Goal: Information Seeking & Learning: Learn about a topic

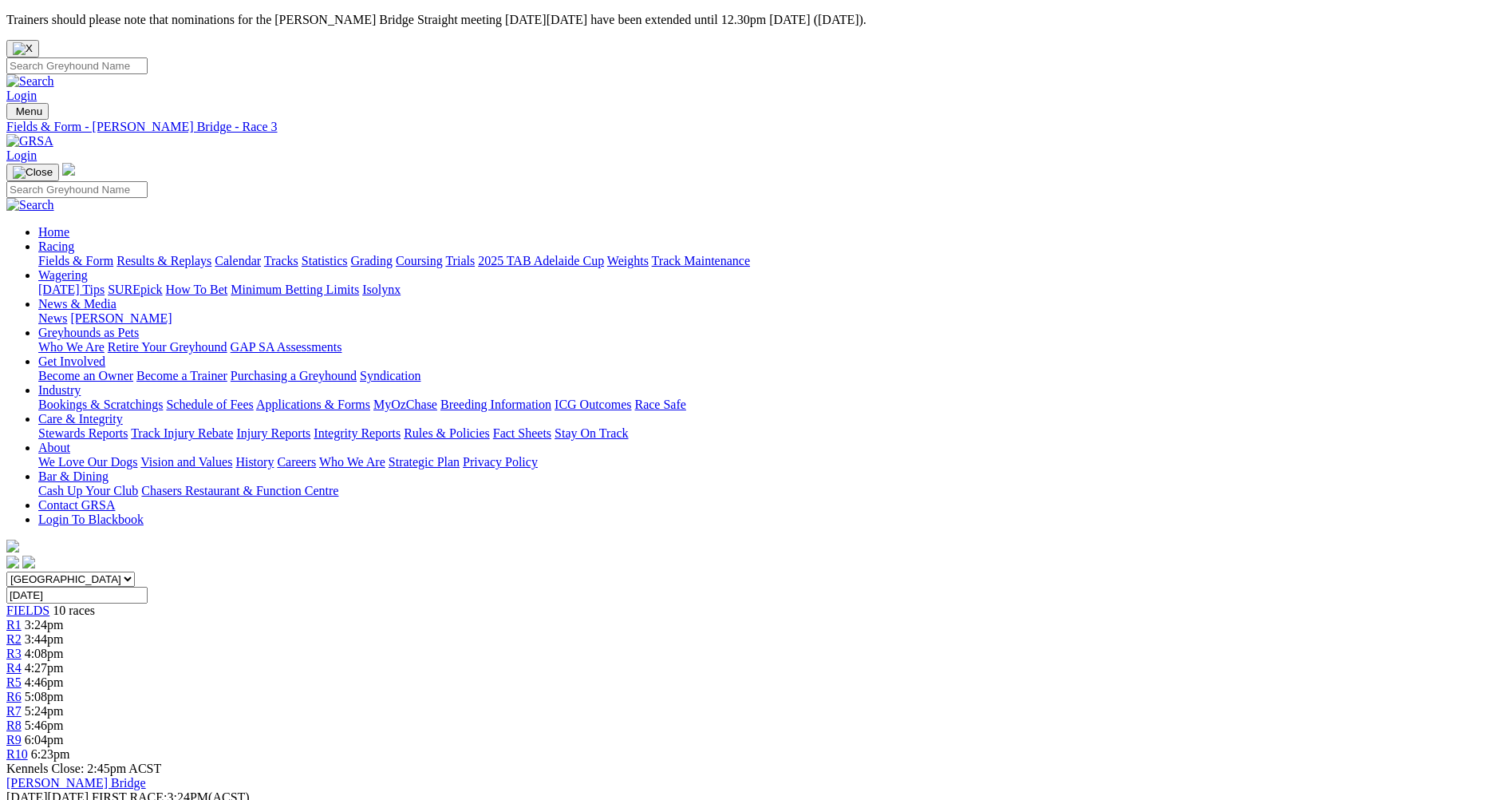
click at [114, 254] on link "Fields & Form" at bounding box center [76, 260] width 75 height 14
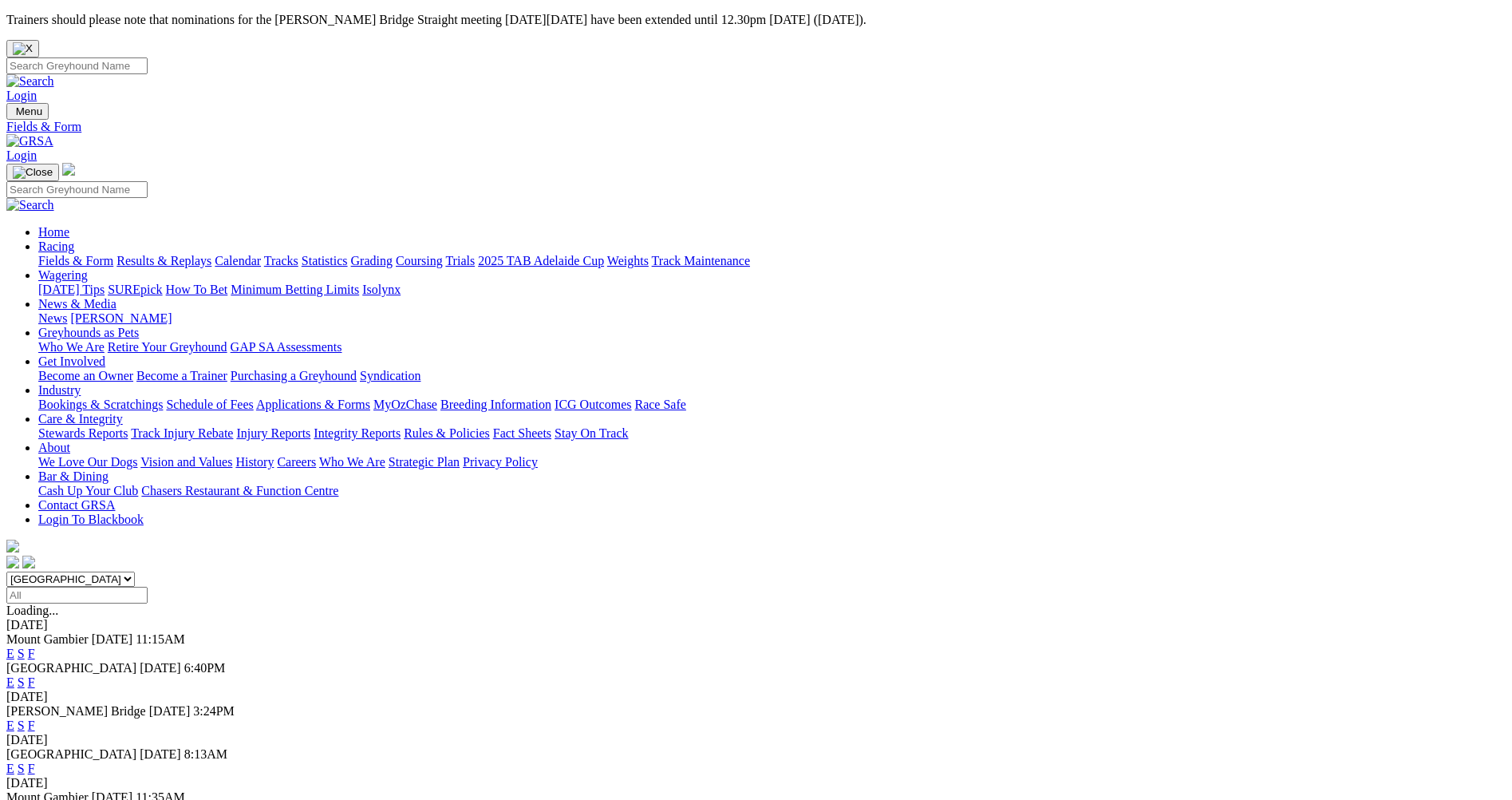
click at [15, 718] on link "E" at bounding box center [11, 725] width 8 height 14
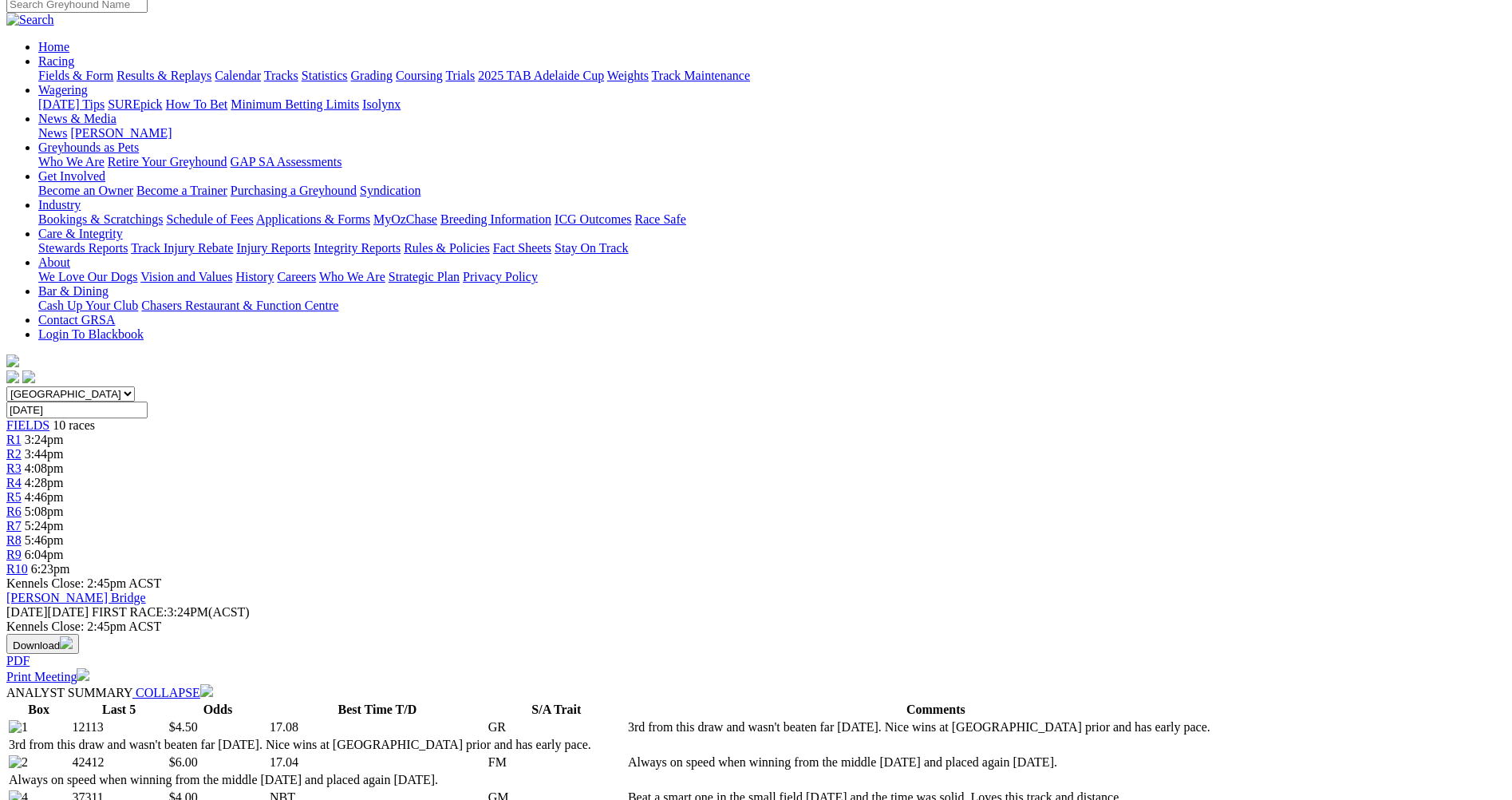
scroll to position [240, 0]
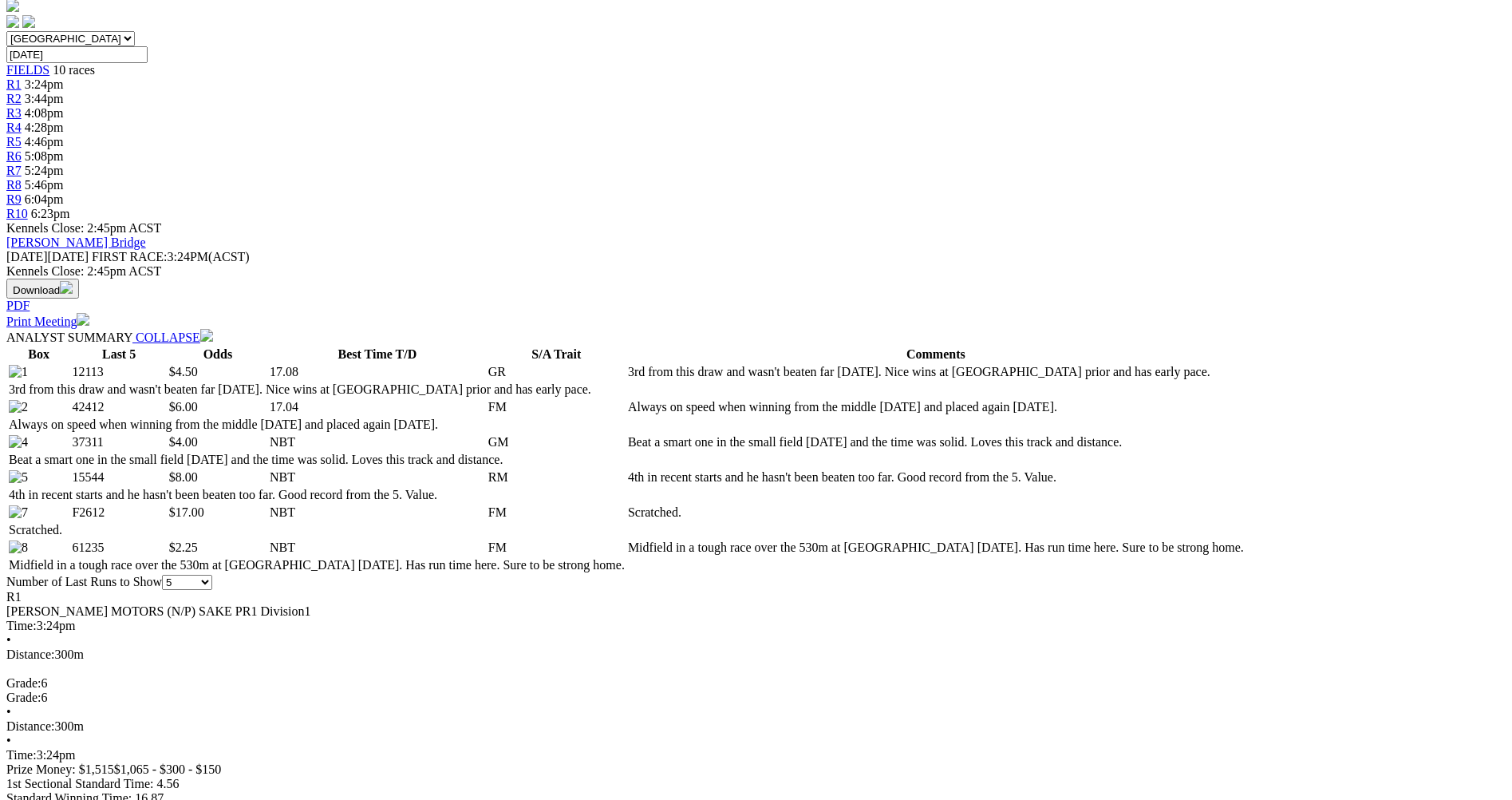
scroll to position [559, 0]
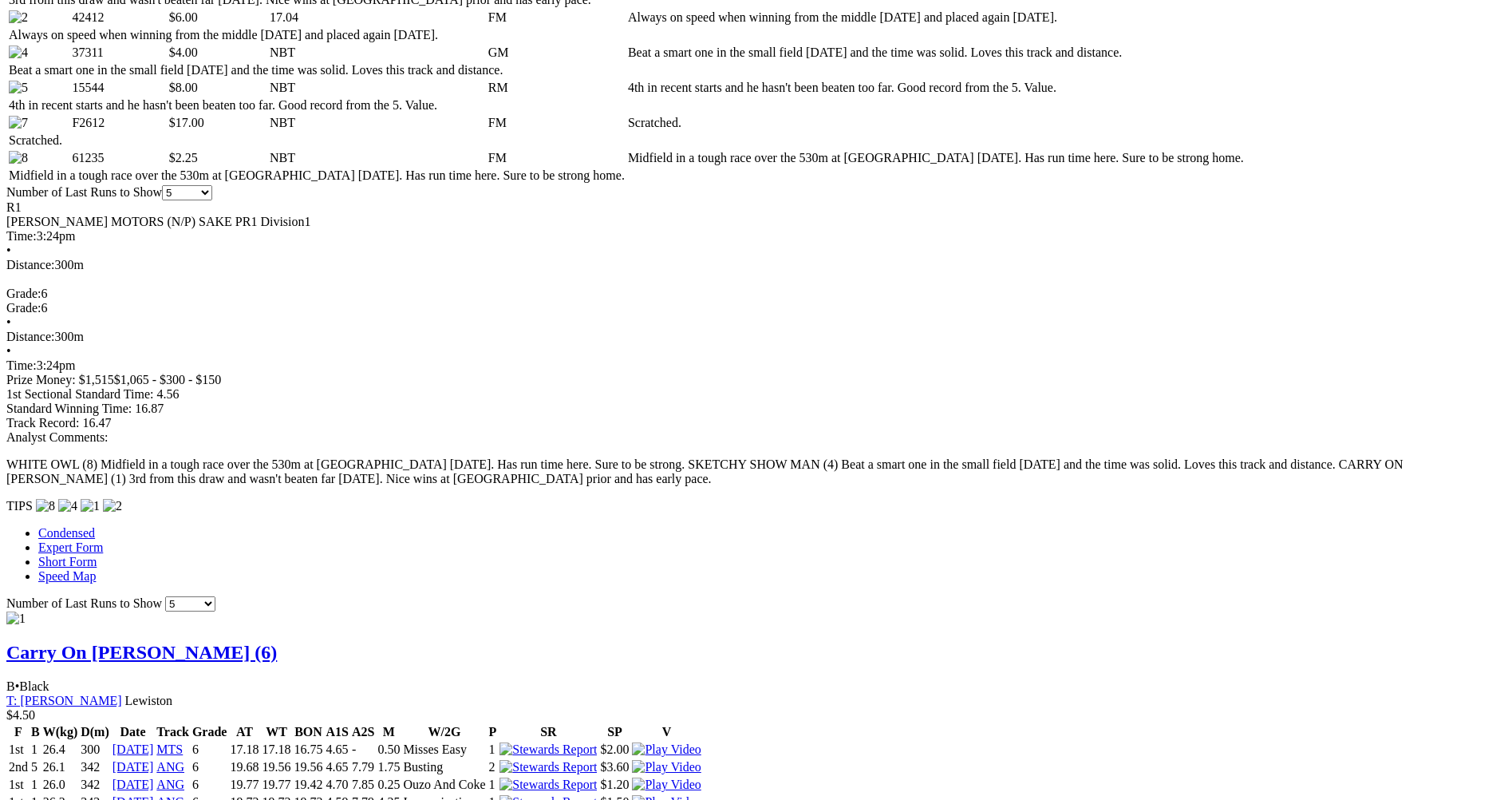
scroll to position [958, 0]
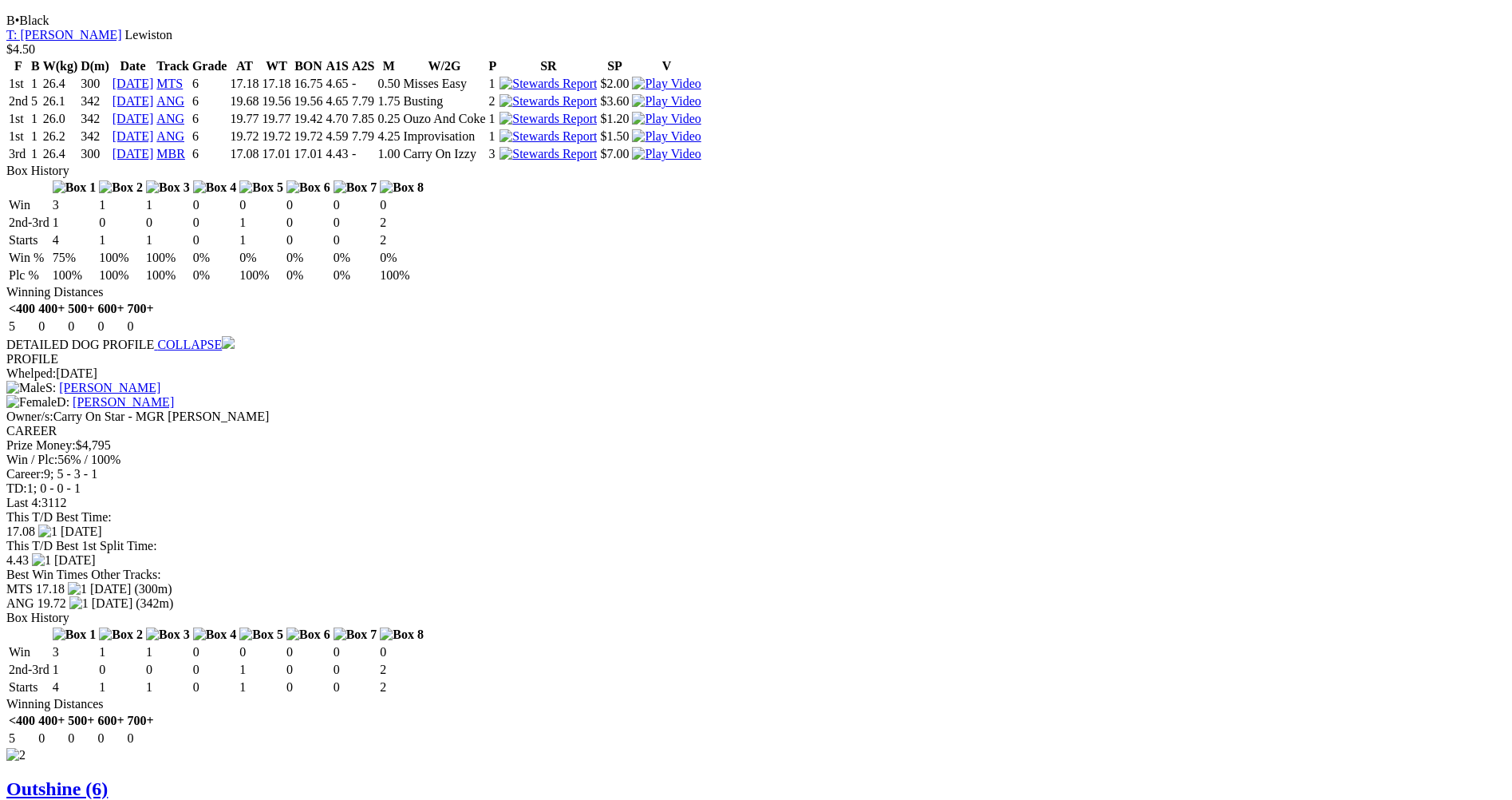
scroll to position [1597, 0]
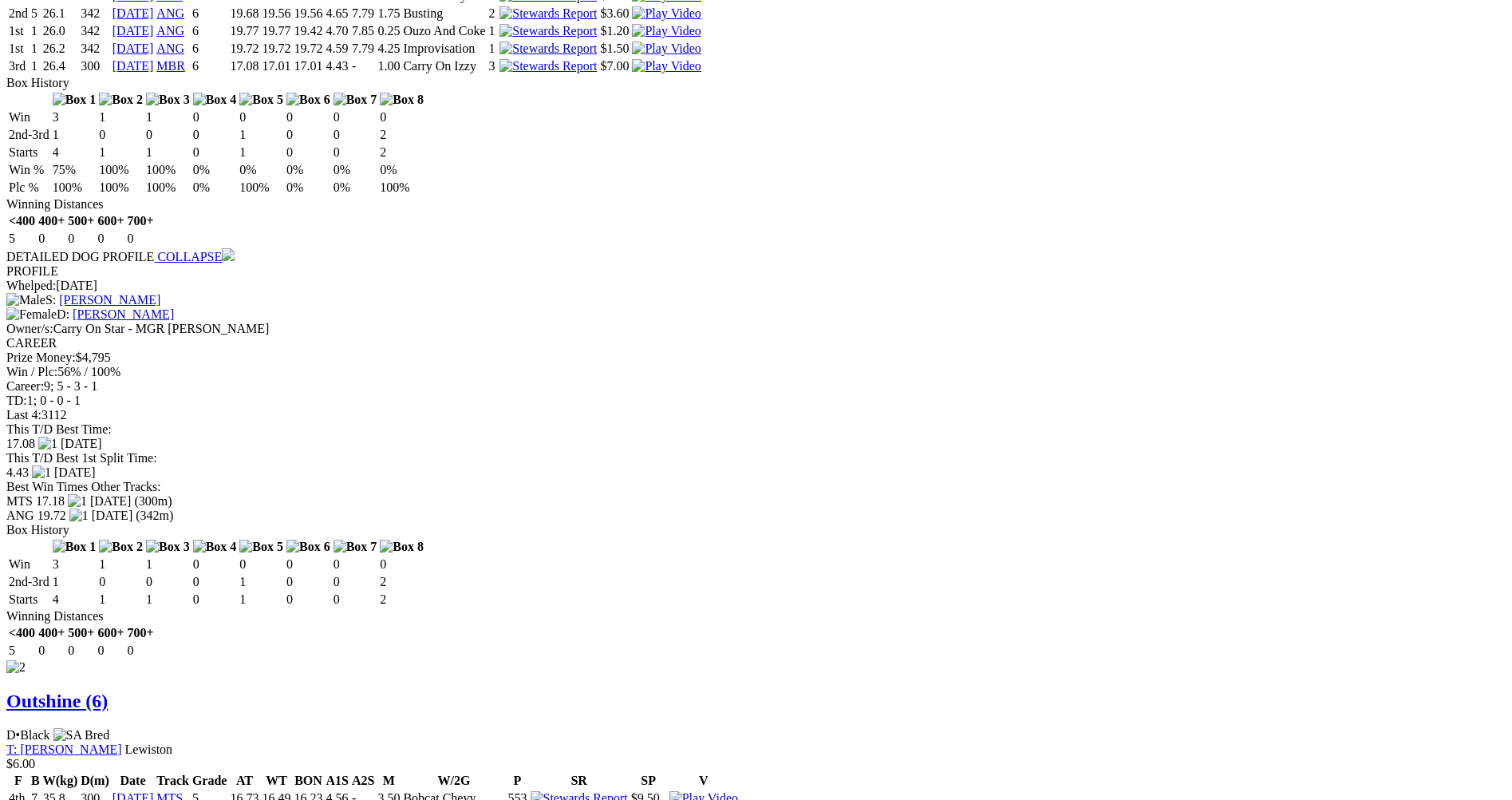
scroll to position [1383, 0]
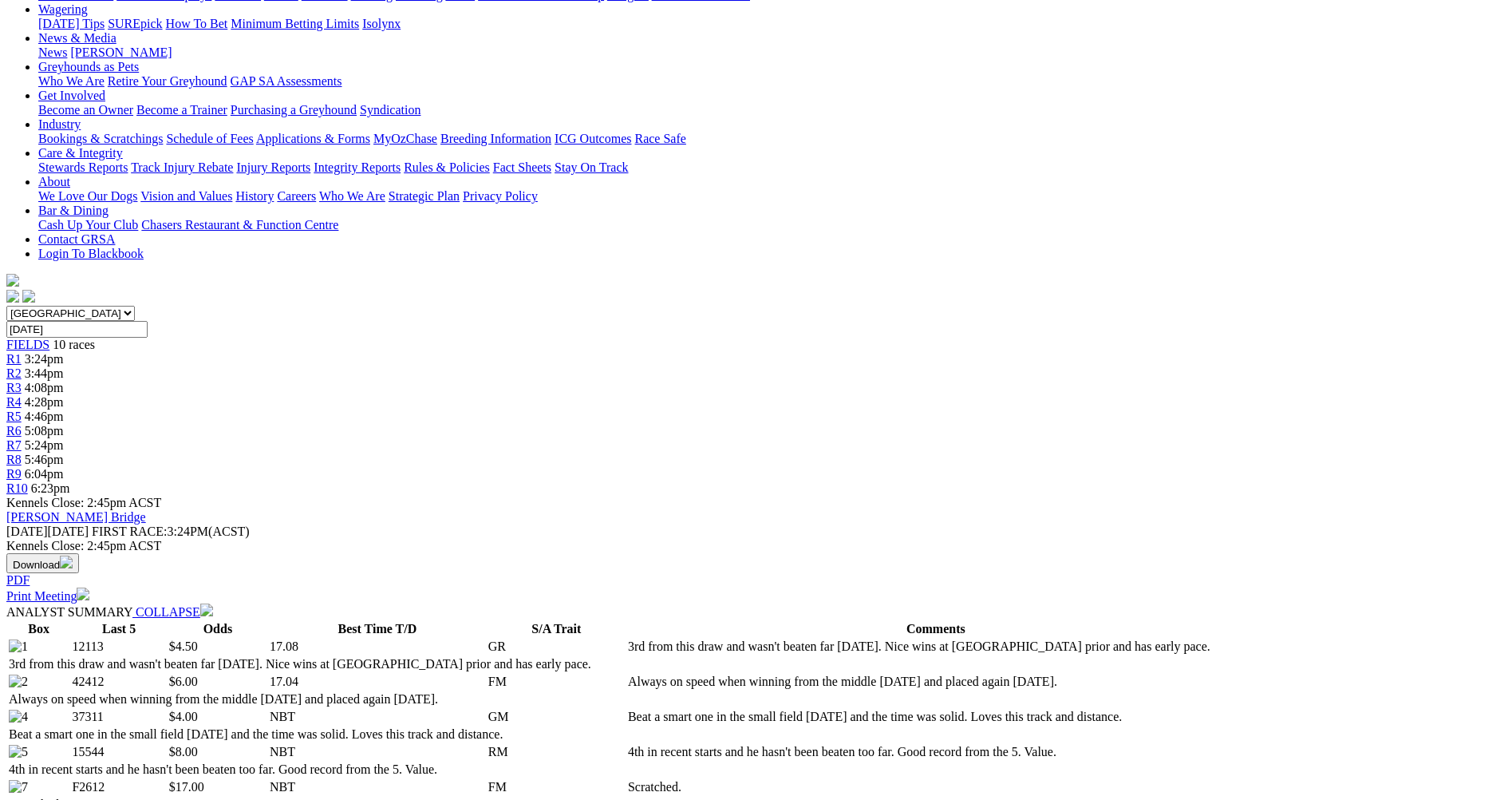
scroll to position [106, 0]
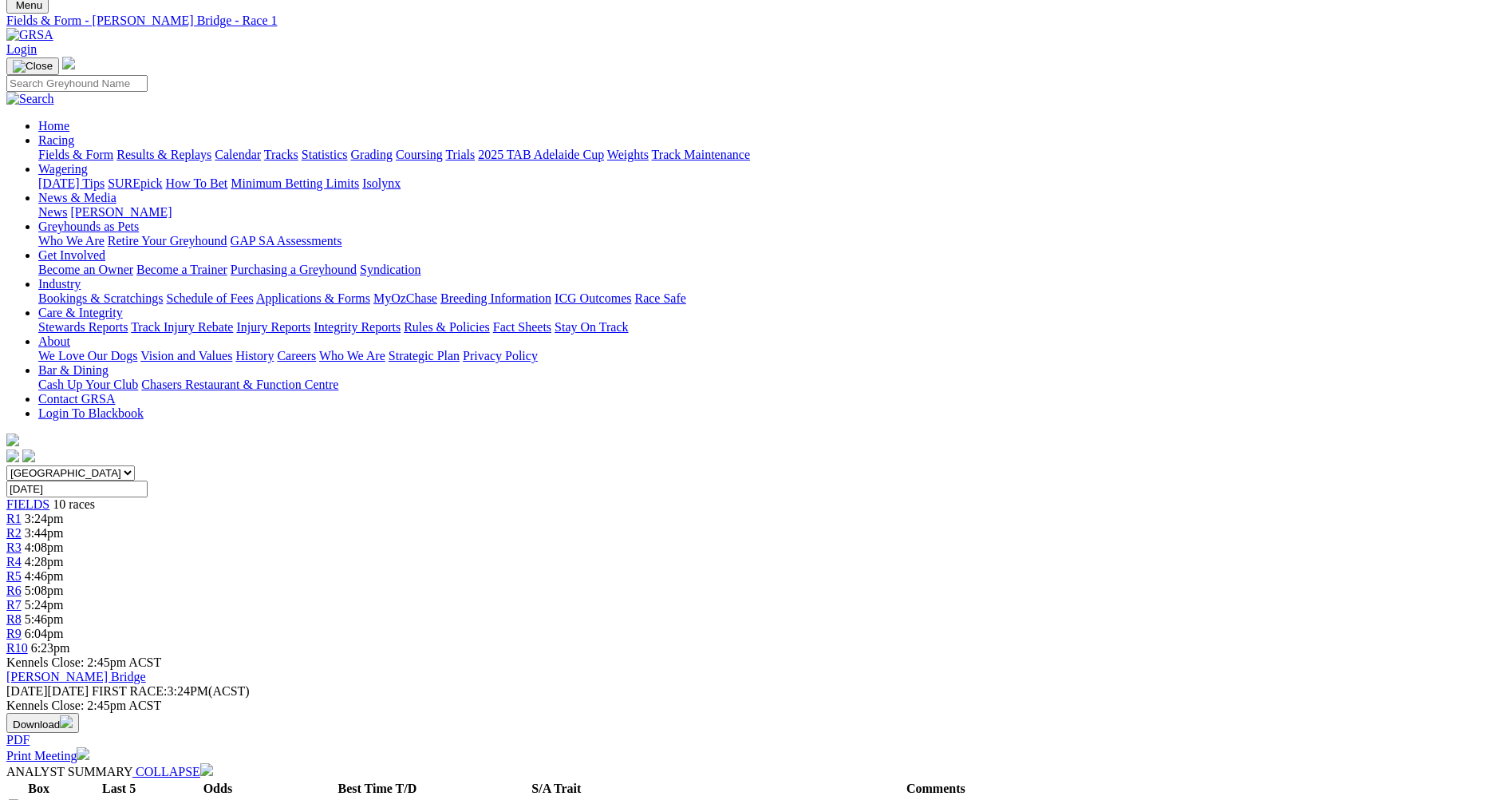
click at [64, 526] on span "3:44pm" at bounding box center [44, 533] width 39 height 14
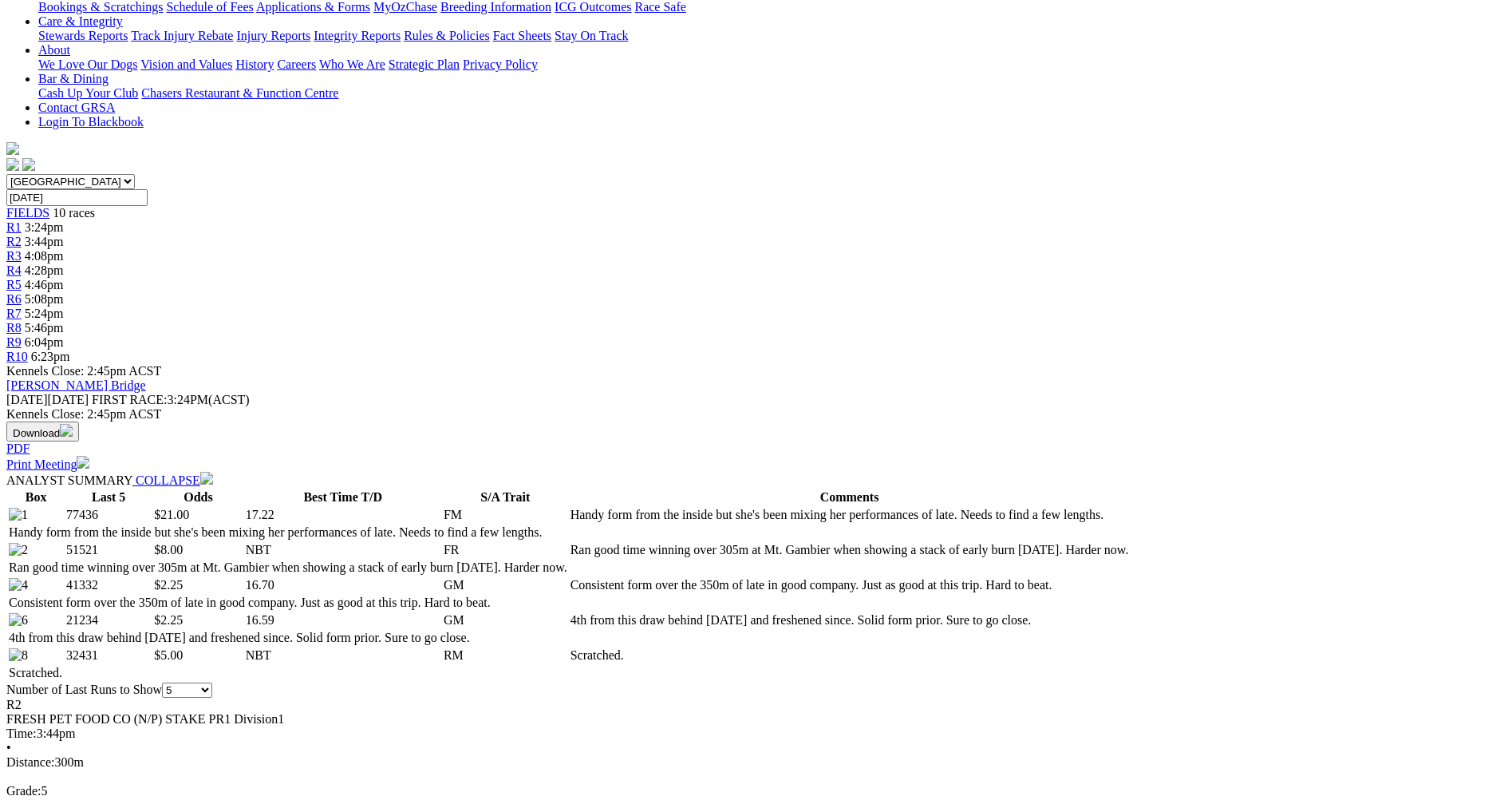
scroll to position [399, 0]
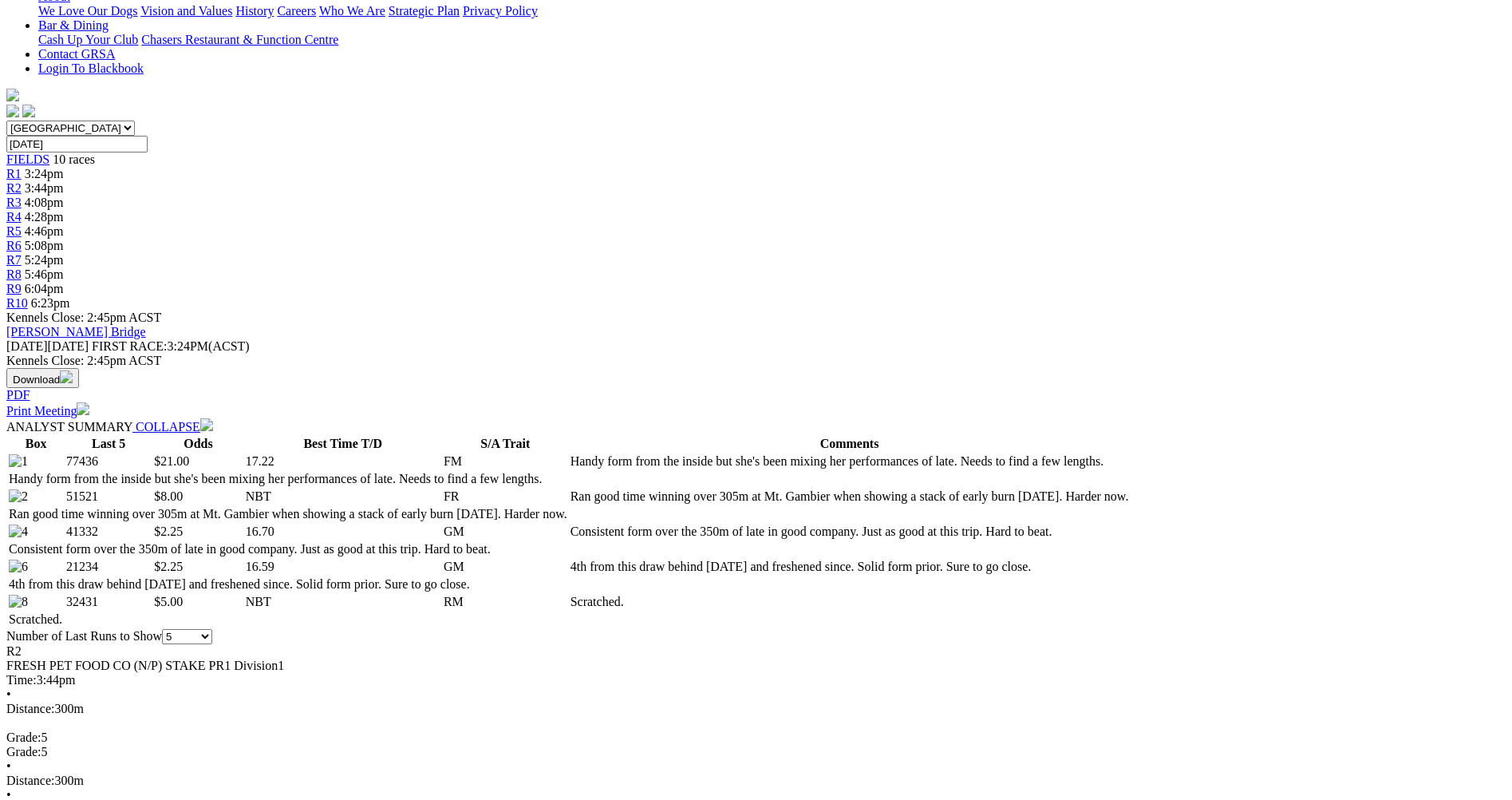
scroll to position [479, 0]
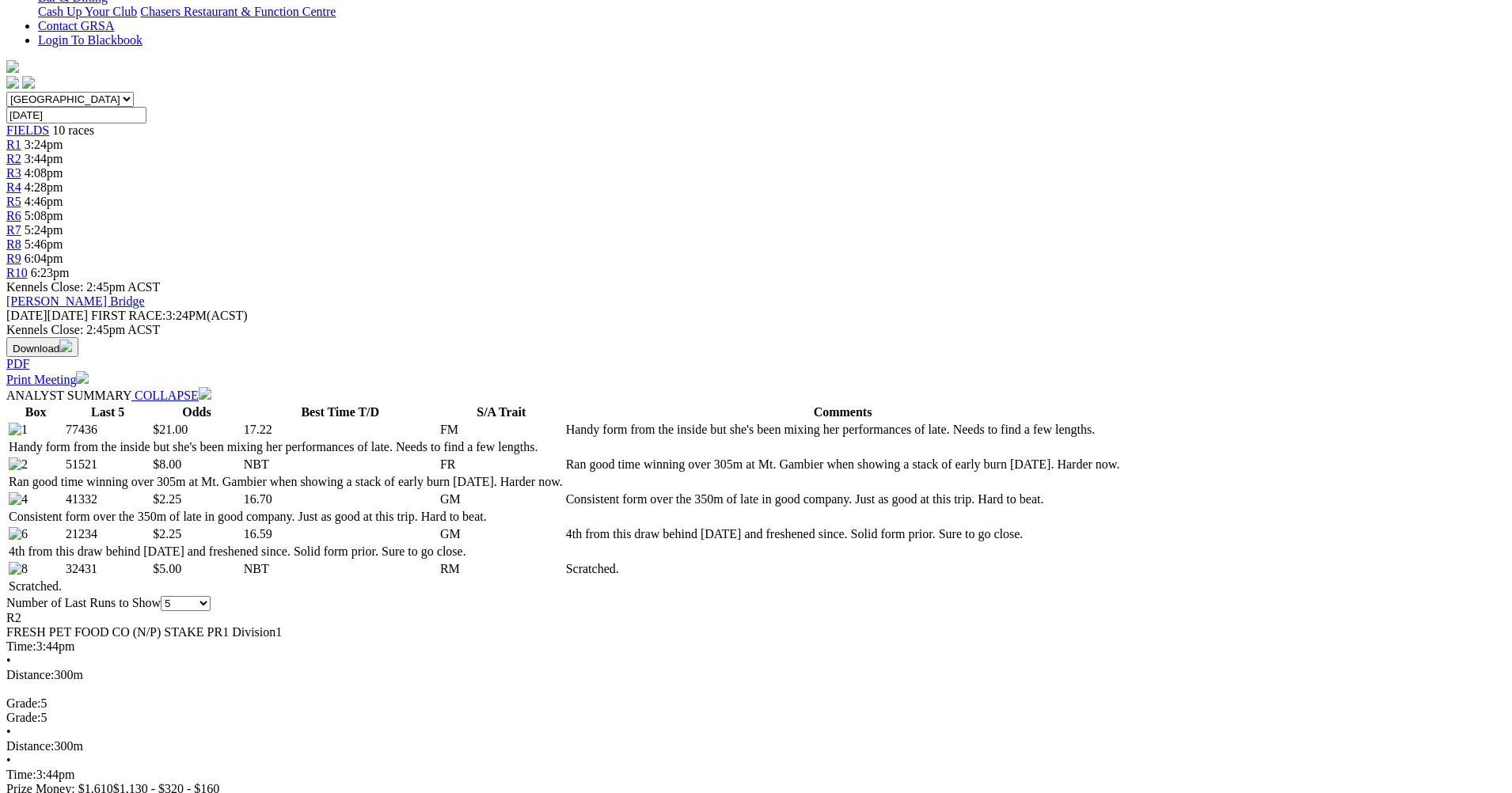
drag, startPoint x: 928, startPoint y: 57, endPoint x: 908, endPoint y: 106, distance: 52.9
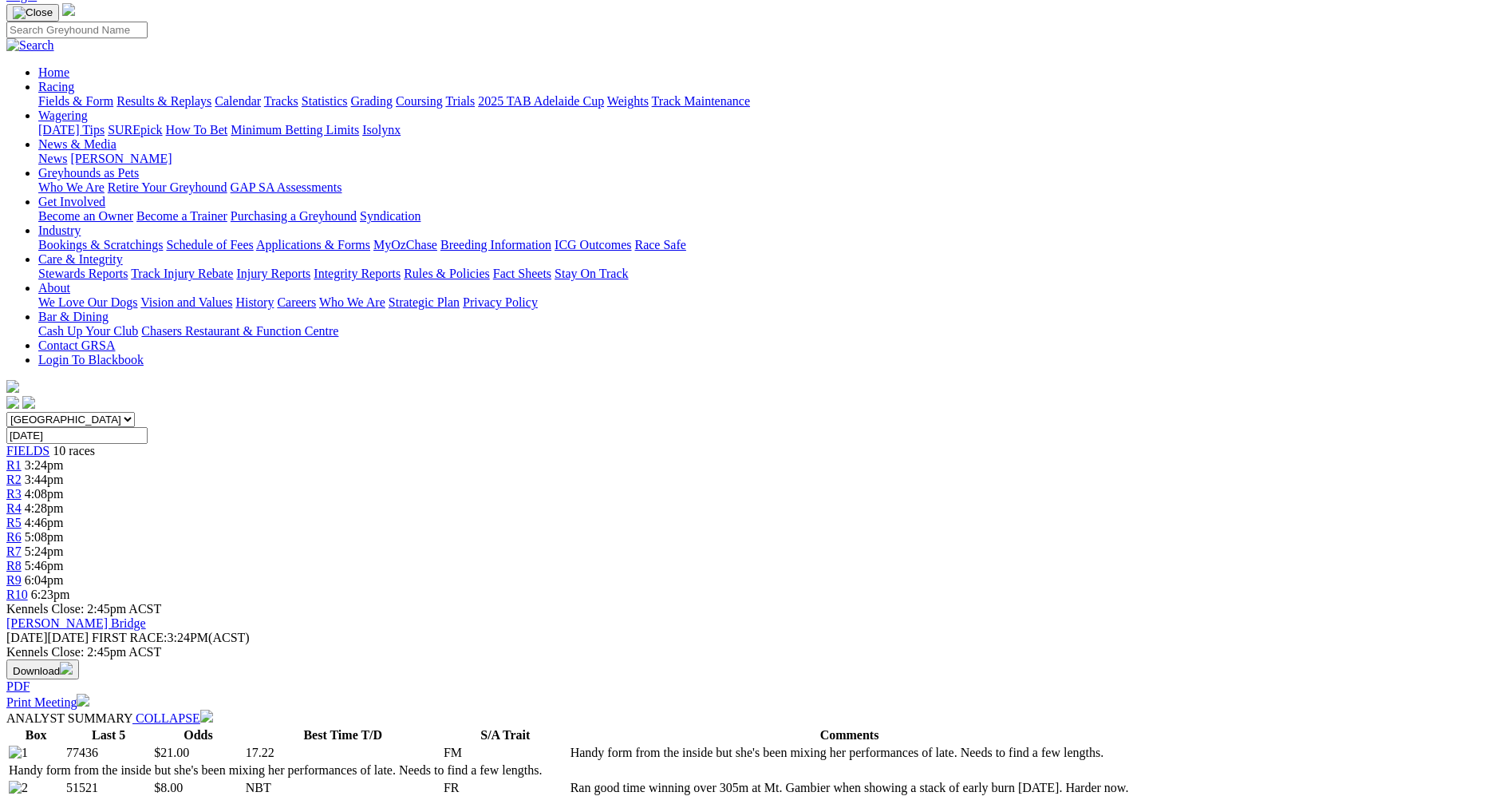
scroll to position [0, 0]
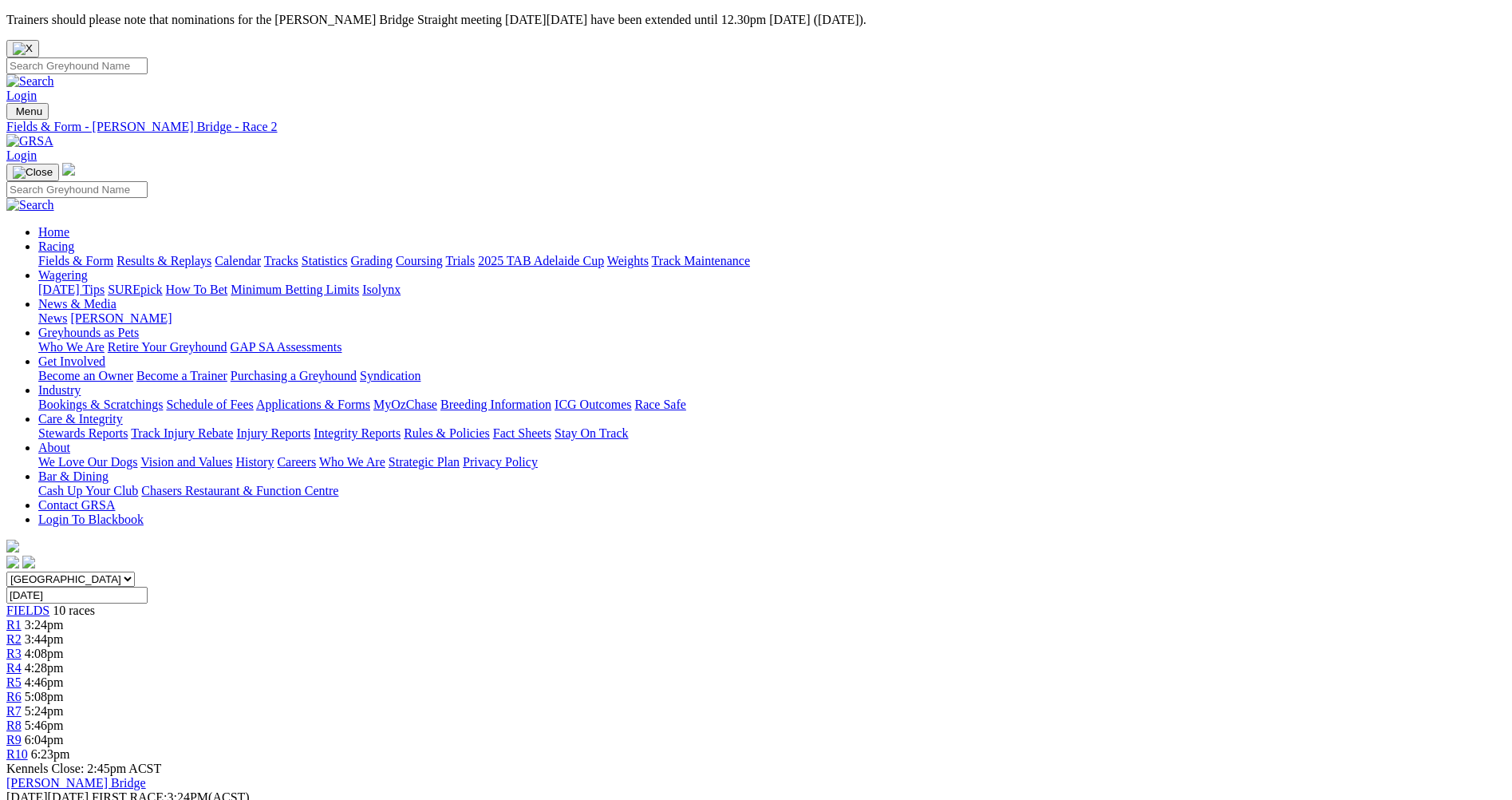
click at [21, 647] on span "R3" at bounding box center [14, 654] width 16 height 14
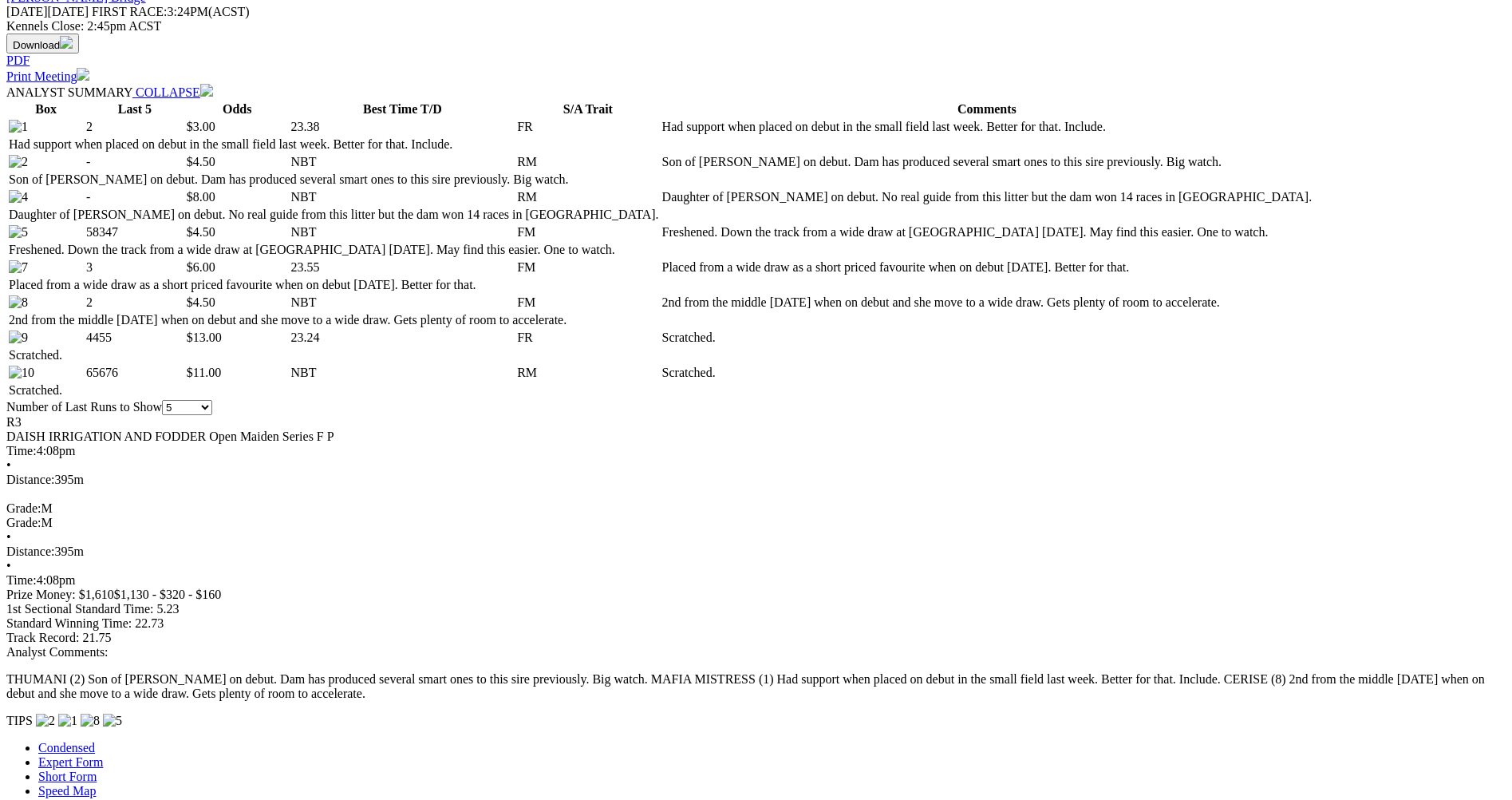
scroll to position [798, 0]
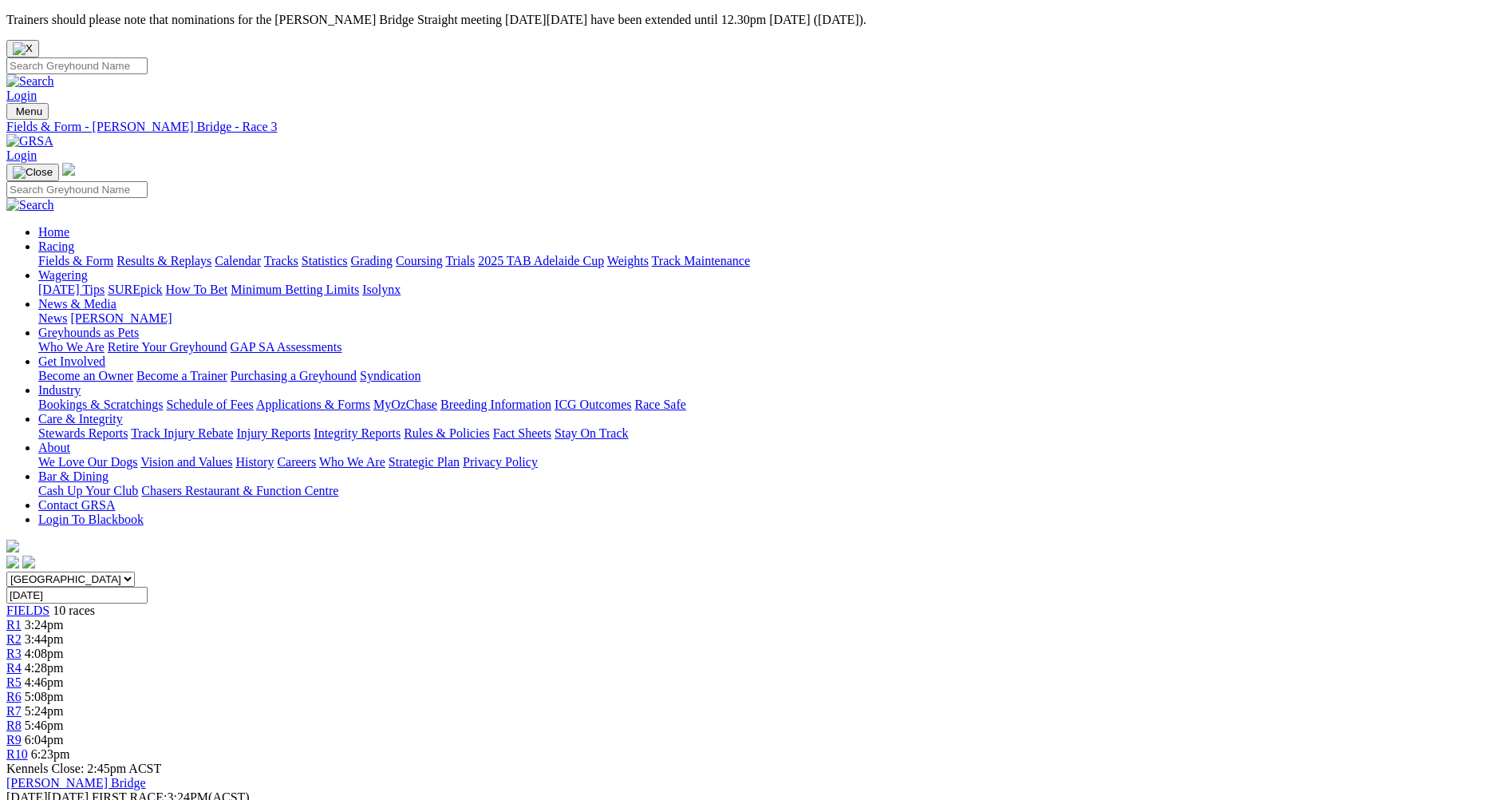
click at [21, 718] on span "R8" at bounding box center [14, 725] width 16 height 14
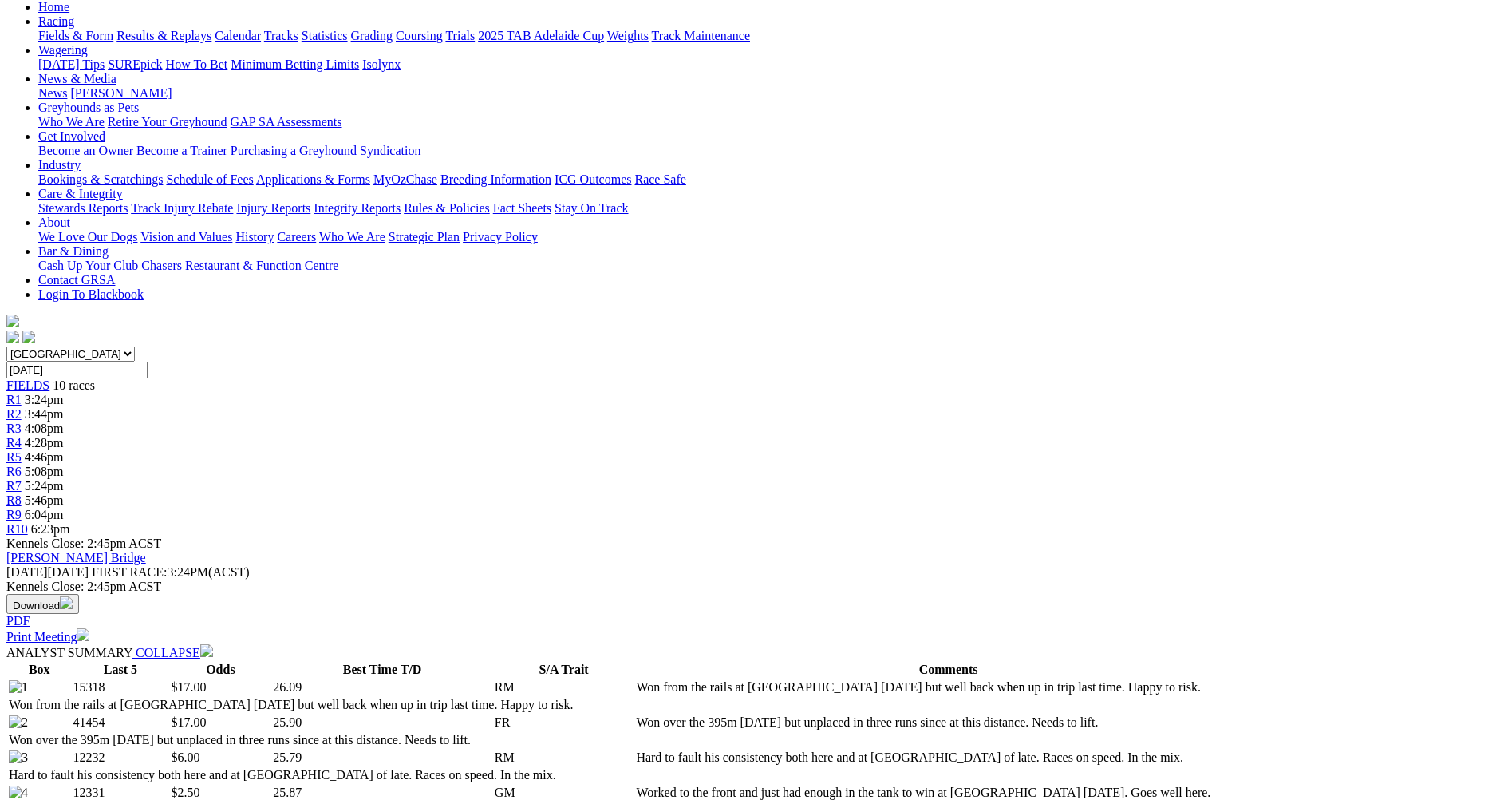
scroll to position [160, 0]
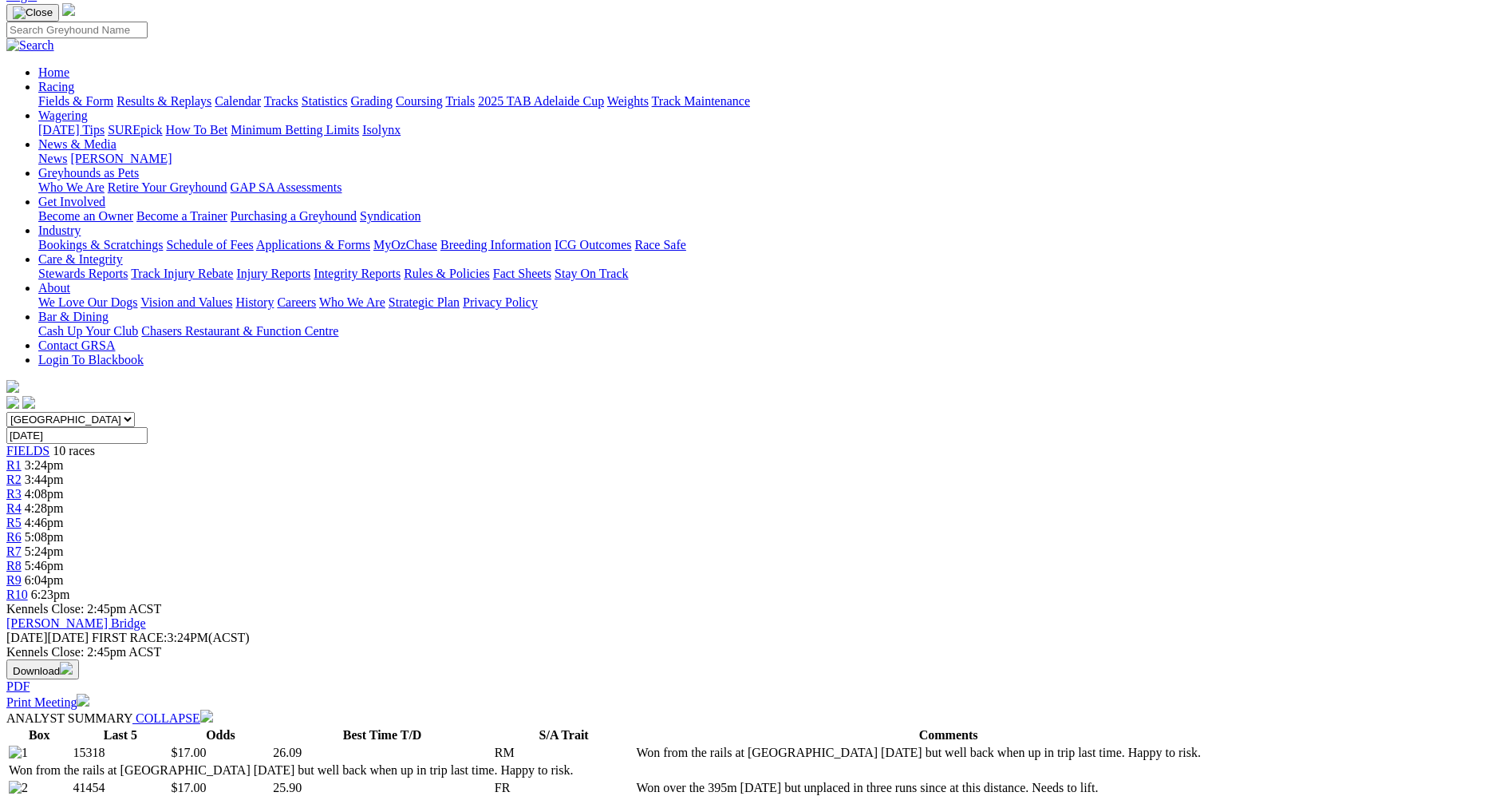
click at [1119, 573] on div "R9 6:04pm" at bounding box center [756, 581] width 1500 height 15
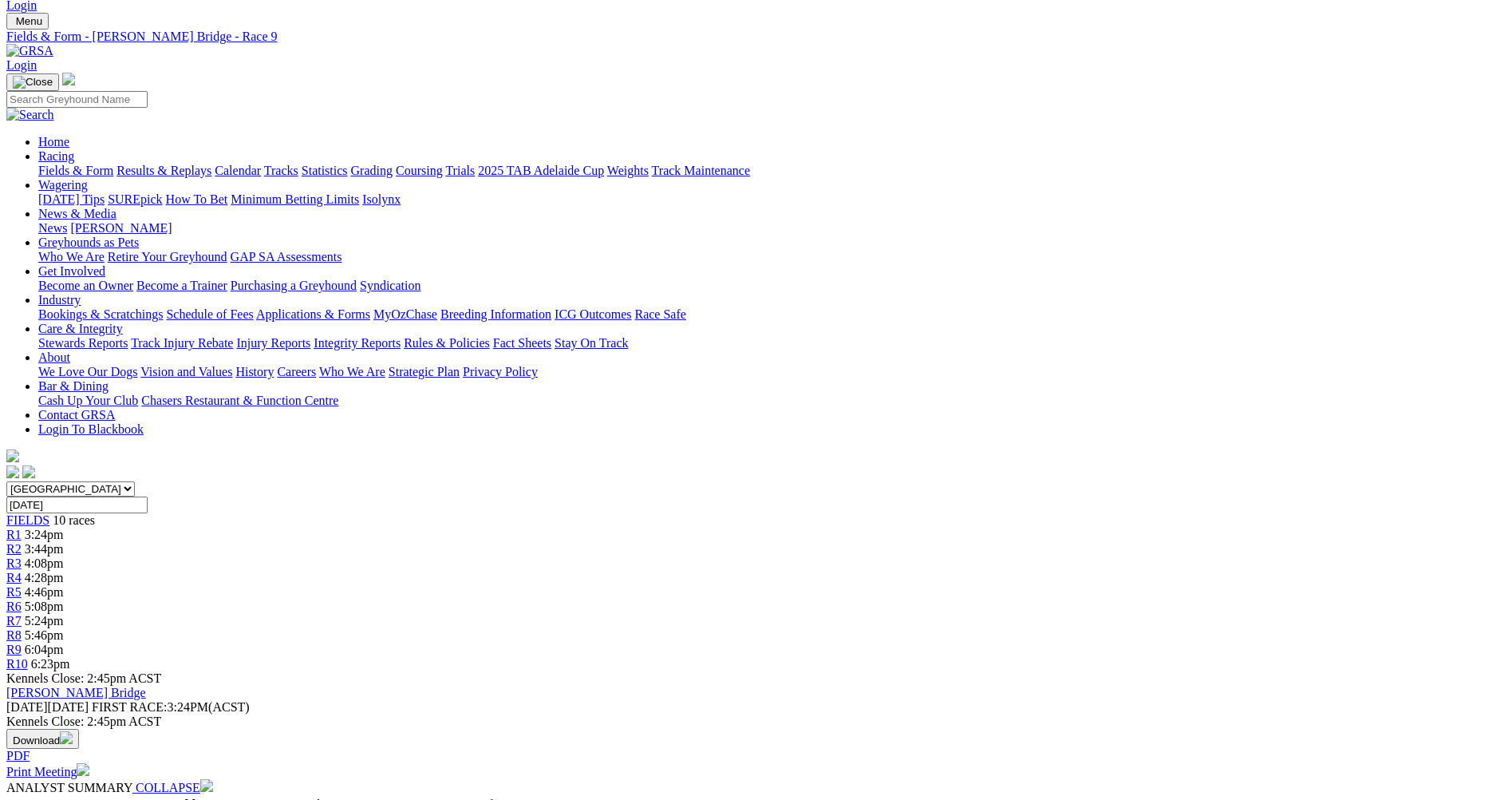
scroll to position [80, 0]
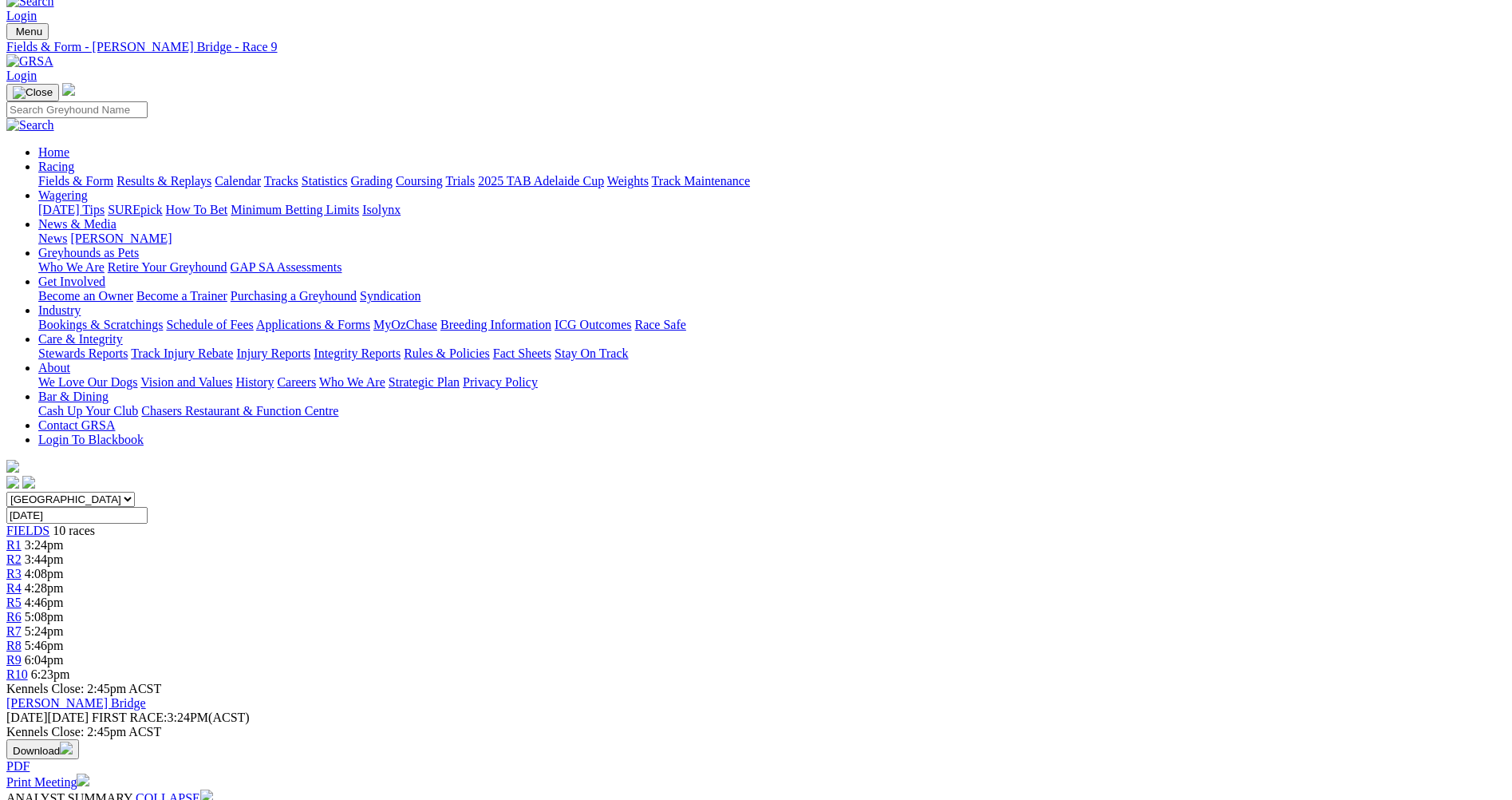
click at [28, 667] on span "R10" at bounding box center [17, 674] width 21 height 14
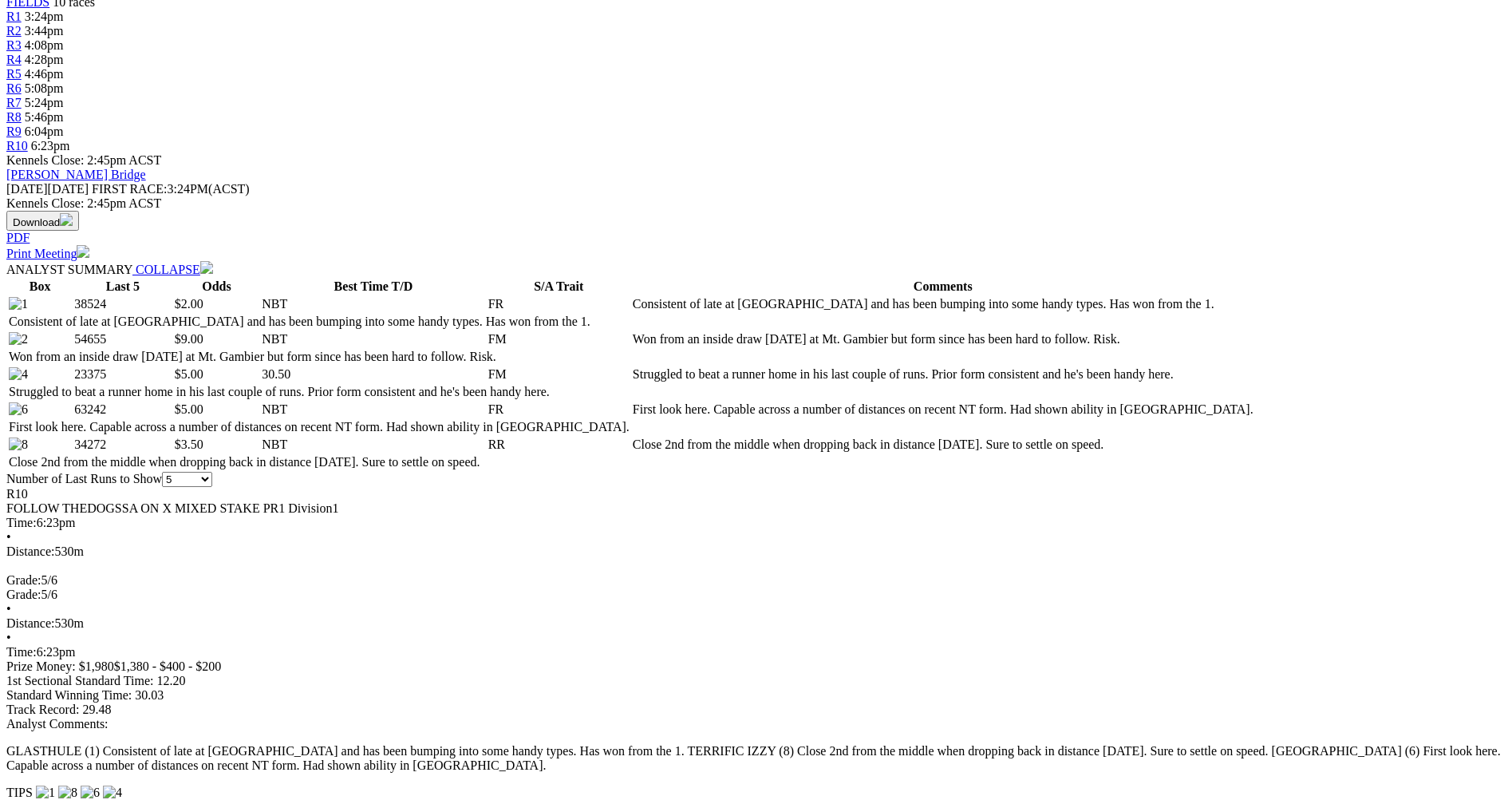
scroll to position [399, 0]
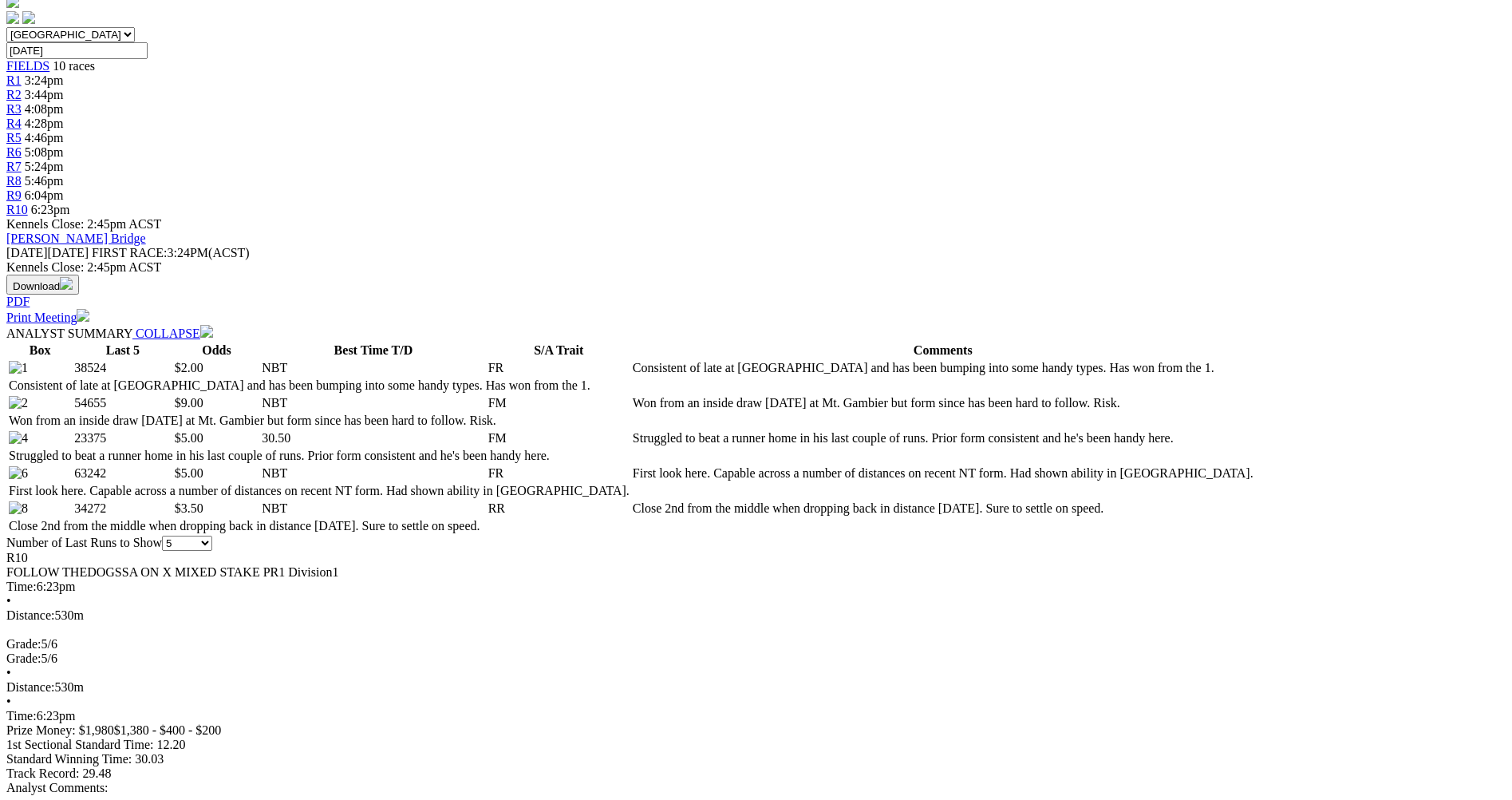
scroll to position [559, 0]
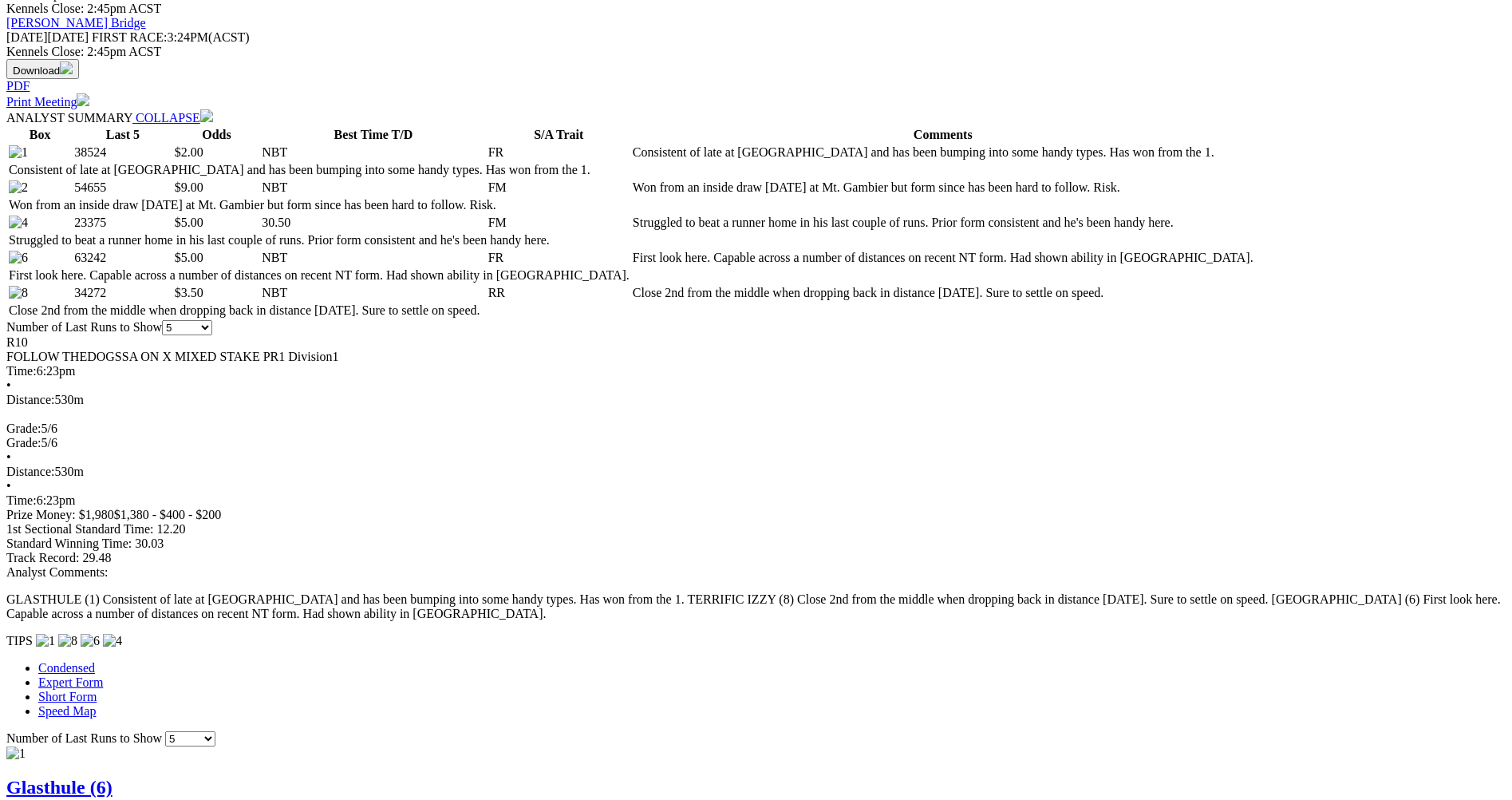
scroll to position [798, 0]
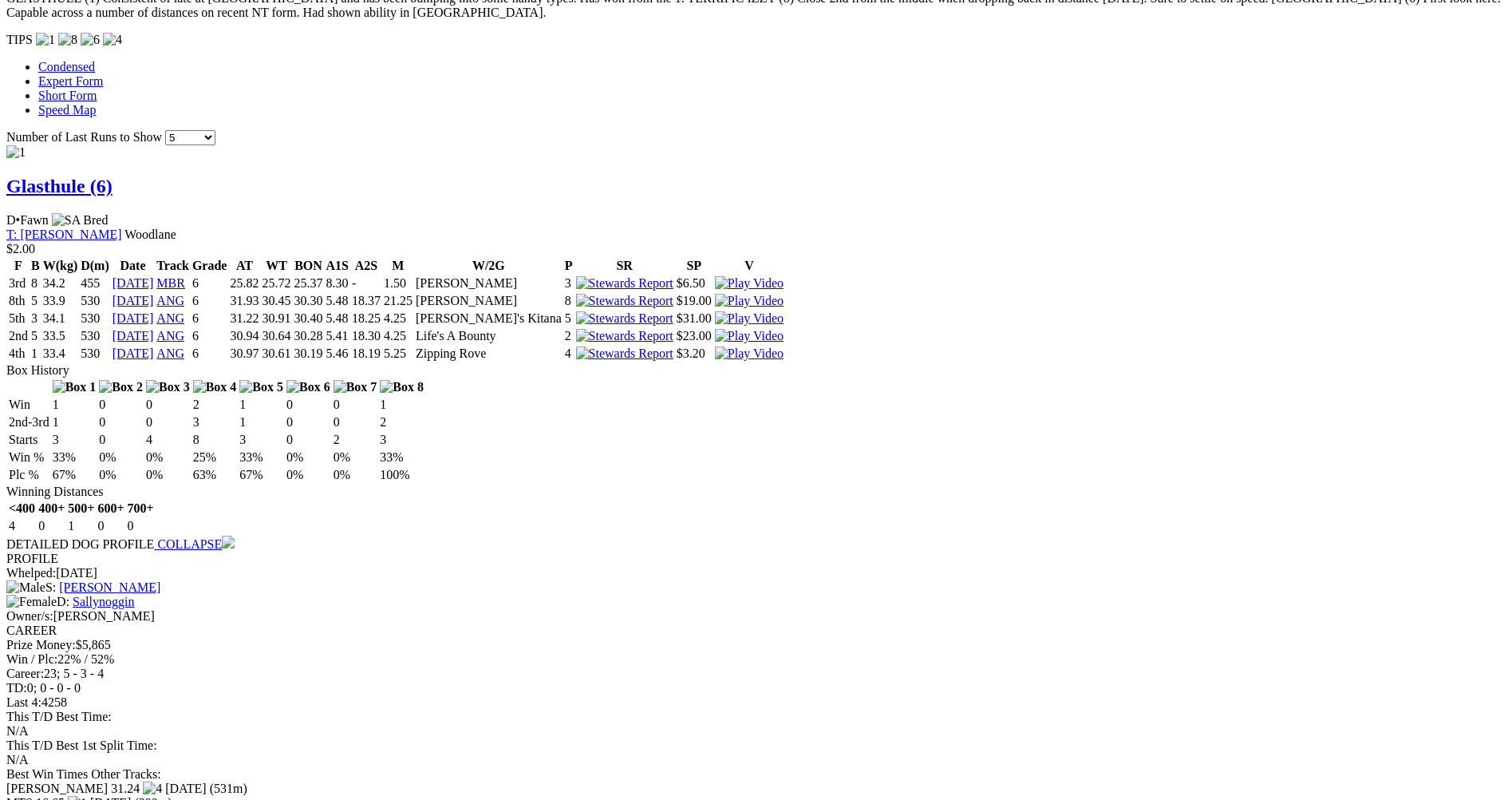
scroll to position [1597, 0]
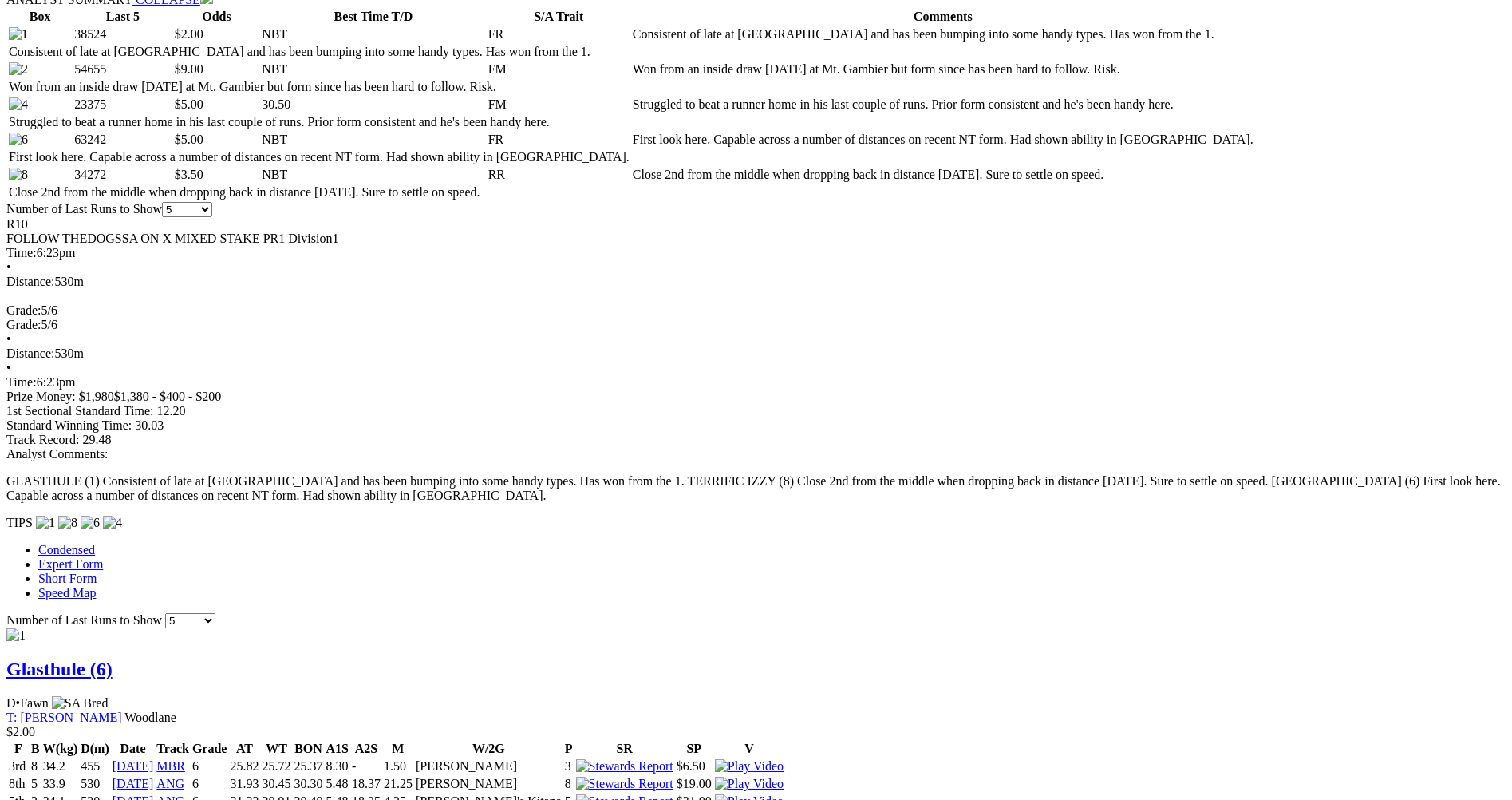
scroll to position [479, 0]
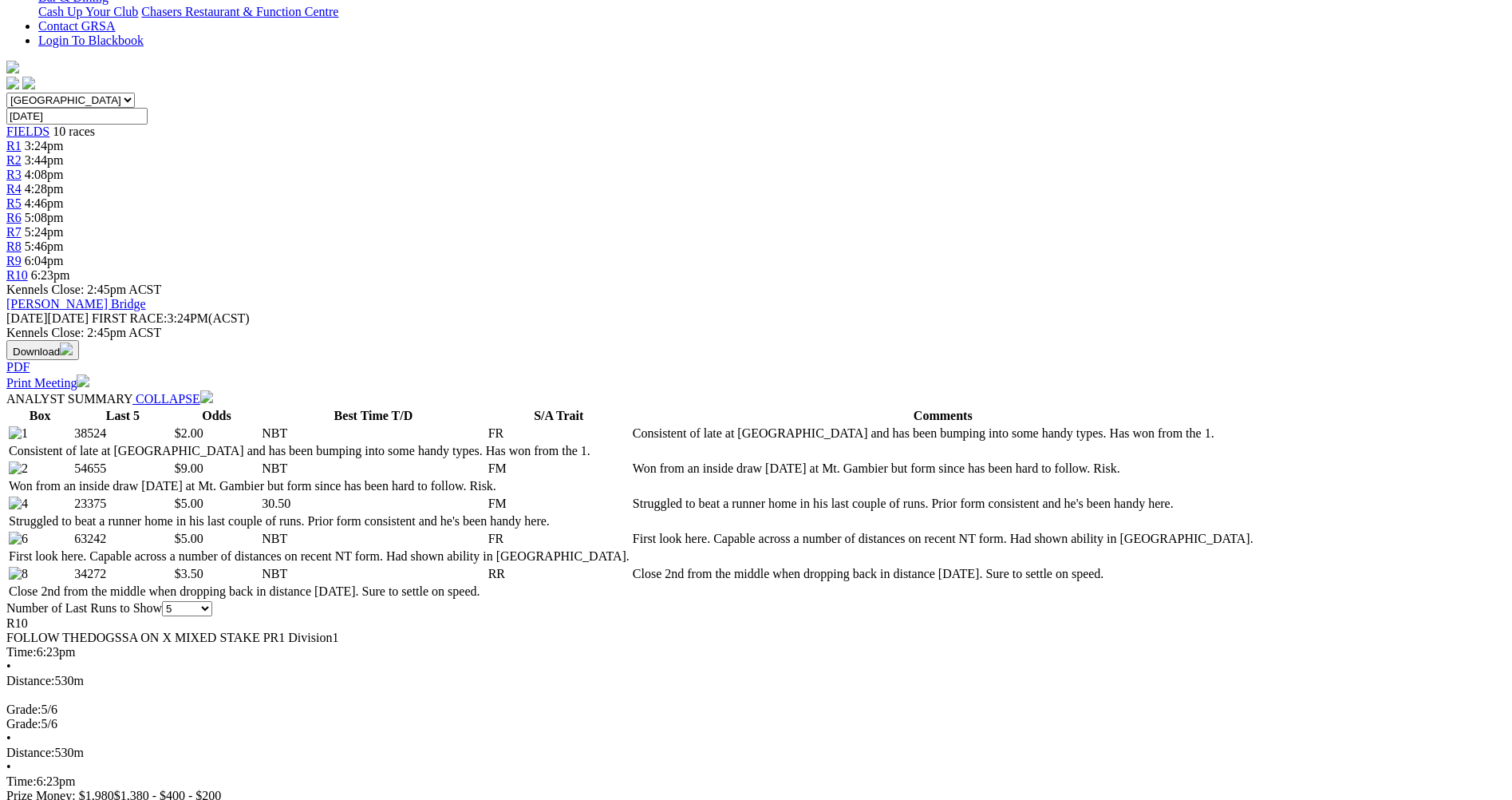
drag, startPoint x: 676, startPoint y: 470, endPoint x: 676, endPoint y: 483, distance: 13.0
drag, startPoint x: 660, startPoint y: 471, endPoint x: 697, endPoint y: 474, distance: 37.1
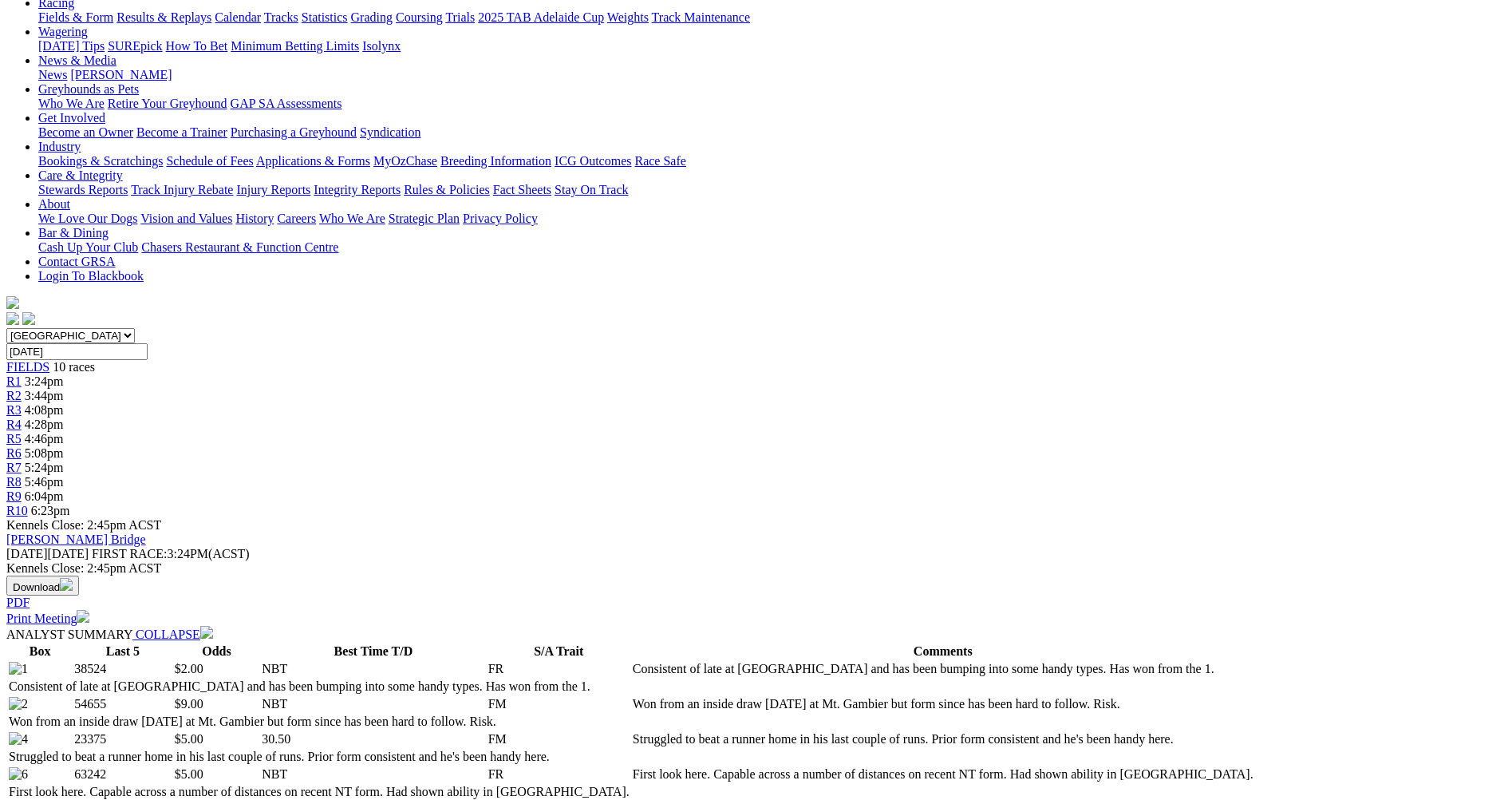
scroll to position [80, 0]
